Goal: Information Seeking & Learning: Learn about a topic

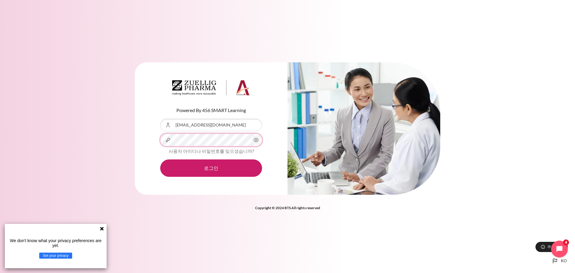
click at [160, 159] on button "로그인" at bounding box center [211, 167] width 102 height 17
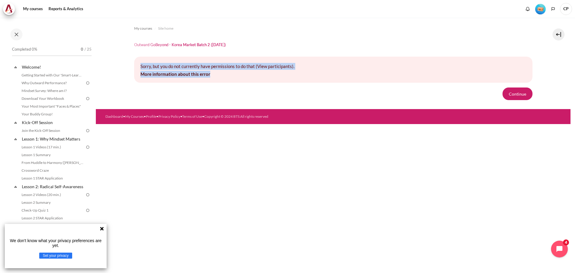
drag, startPoint x: 223, startPoint y: 75, endPoint x: 140, endPoint y: 66, distance: 84.0
click at [140, 66] on div "Sorry, but you do not currently have permissions to do that (View participants)…" at bounding box center [333, 70] width 398 height 26
copy div "Sorry, but you do not currently have permissions to do that (View participants)…"
click at [42, 140] on link "Lesson 1: Why Mindset Matters" at bounding box center [53, 139] width 64 height 8
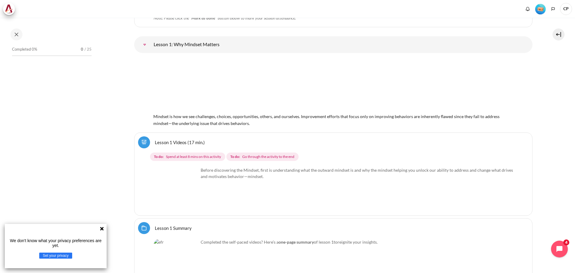
scroll to position [65, 0]
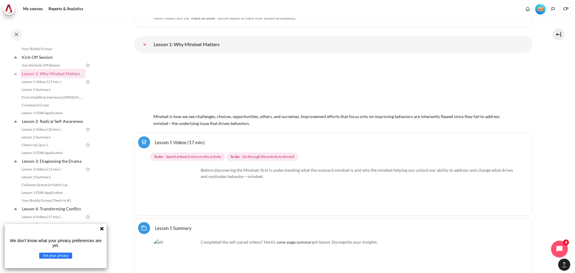
click at [15, 74] on icon at bounding box center [16, 74] width 6 height 6
click at [15, 85] on icon at bounding box center [16, 82] width 6 height 6
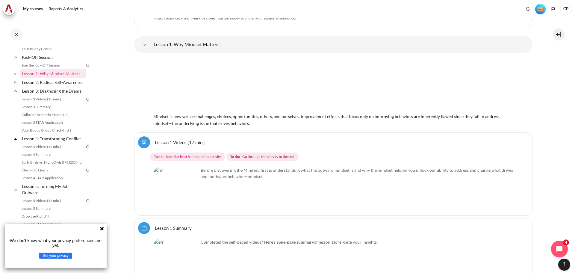
click at [16, 94] on icon at bounding box center [16, 91] width 6 height 6
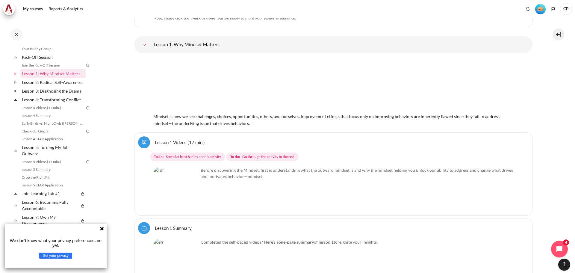
click at [16, 103] on icon at bounding box center [16, 100] width 6 height 6
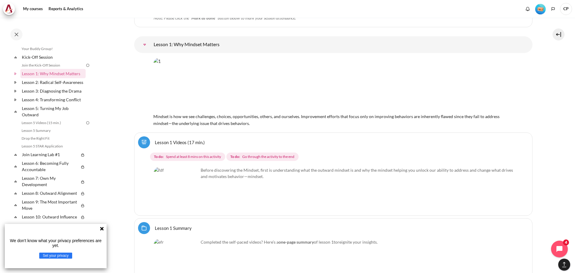
click at [15, 114] on icon at bounding box center [16, 111] width 6 height 6
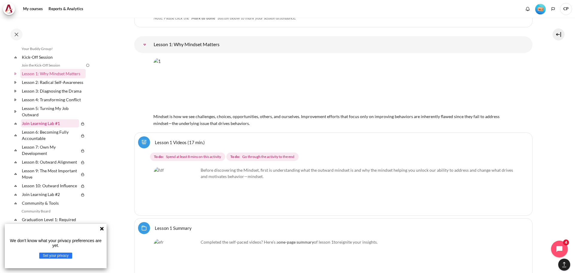
click at [47, 127] on link "Join Learning Lab #1" at bounding box center [50, 123] width 58 height 8
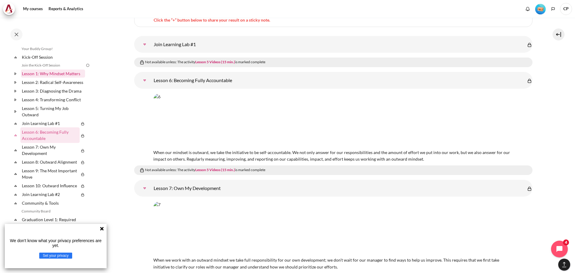
click at [40, 75] on link "Lesson 1: Why Mindset Matters" at bounding box center [53, 73] width 64 height 8
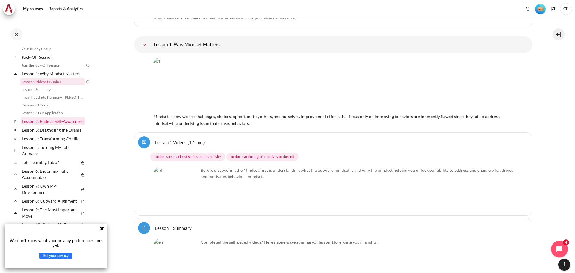
click at [46, 119] on link "Lesson 2: Radical Self-Awareness" at bounding box center [53, 121] width 64 height 8
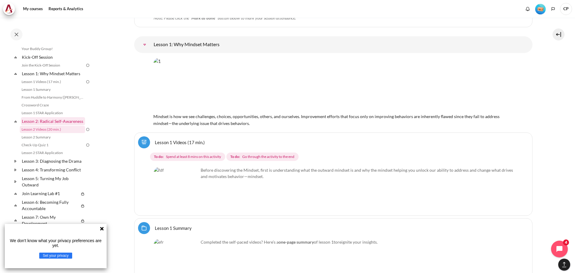
scroll to position [1418, 0]
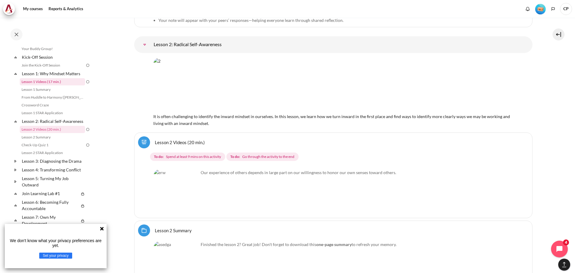
click at [43, 82] on link "Lesson 1 Videos (17 min.)" at bounding box center [52, 81] width 65 height 7
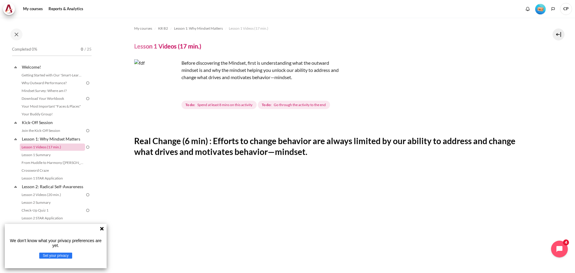
click at [51, 148] on link "Lesson 1 Videos (17 min.)" at bounding box center [52, 146] width 65 height 7
click at [101, 230] on icon at bounding box center [101, 228] width 5 height 5
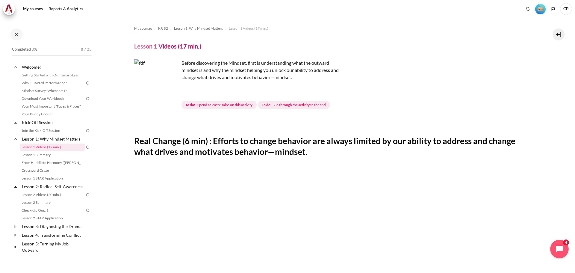
click at [562, 248] on icon "Open chat widget" at bounding box center [562, 248] width 5 height 5
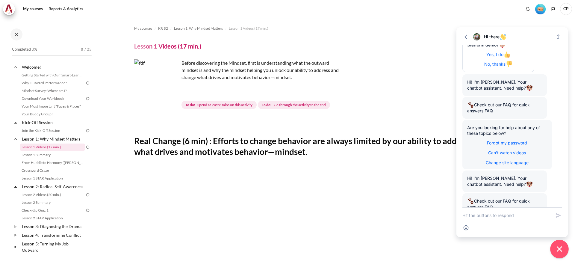
scroll to position [119, 0]
